Goal: Obtain resource: Download file/media

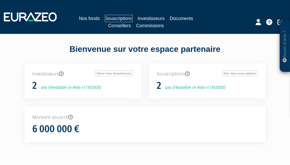
click at [126, 16] on link "Souscriptions" at bounding box center [119, 18] width 28 height 7
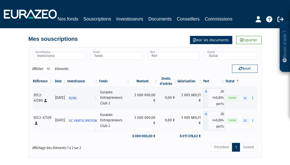
click at [222, 42] on link "Voir les documents" at bounding box center [211, 40] width 42 height 8
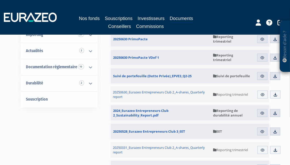
scroll to position [83, 0]
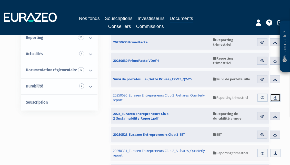
click at [273, 98] on img at bounding box center [275, 97] width 5 height 5
